Goal: Check status: Check status

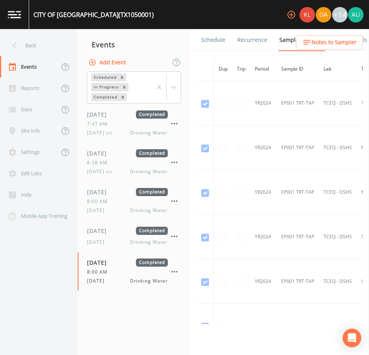
scroll to position [5350, 0]
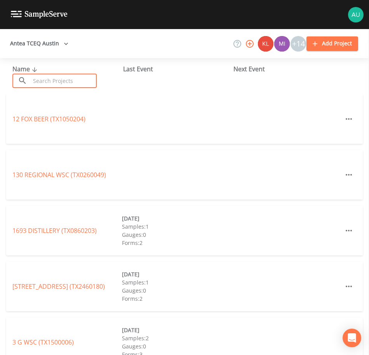
click at [77, 82] on input "text" at bounding box center [63, 81] width 66 height 14
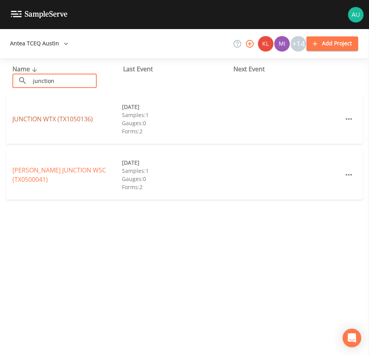
type input "junction"
click at [69, 120] on link "JUNCTION WTX (TX1050136)" at bounding box center [52, 119] width 80 height 9
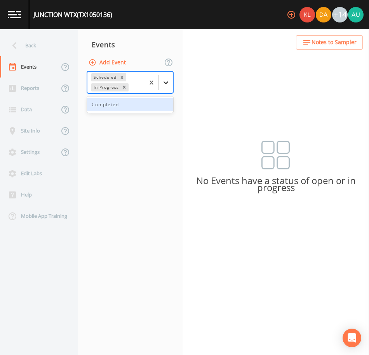
click at [160, 83] on div at bounding box center [166, 83] width 14 height 14
click at [162, 105] on div "Completed" at bounding box center [130, 104] width 86 height 13
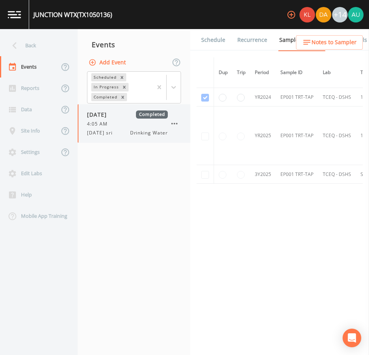
click at [136, 121] on div "4:05 AM" at bounding box center [127, 124] width 81 height 7
